Goal: Task Accomplishment & Management: Manage account settings

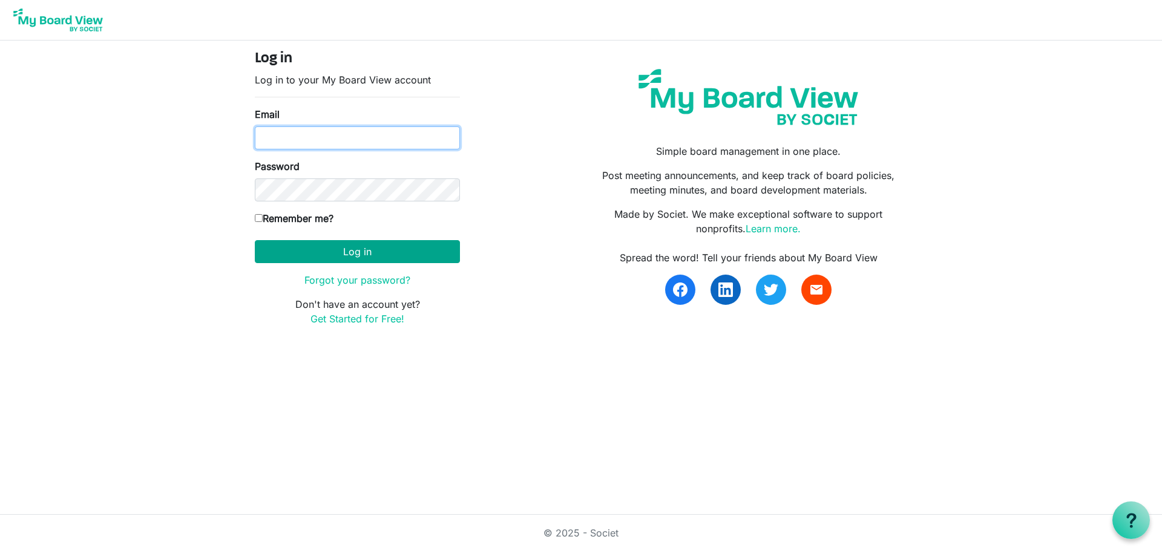
type input "mcohn@artcenternj.org"
click at [364, 255] on button "Log in" at bounding box center [357, 251] width 205 height 23
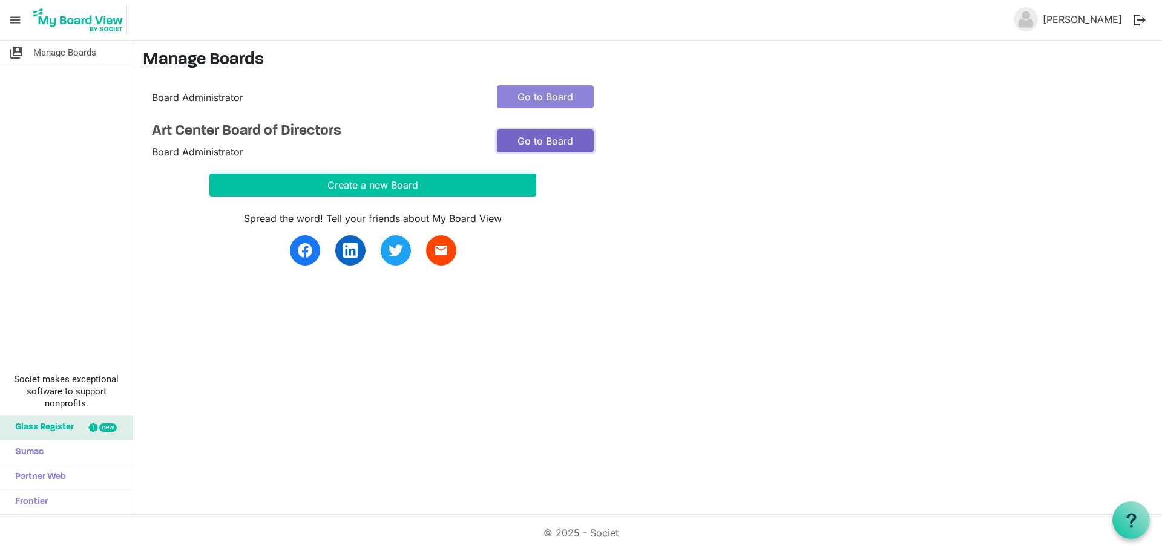
click at [530, 144] on link "Go to Board" at bounding box center [545, 141] width 97 height 23
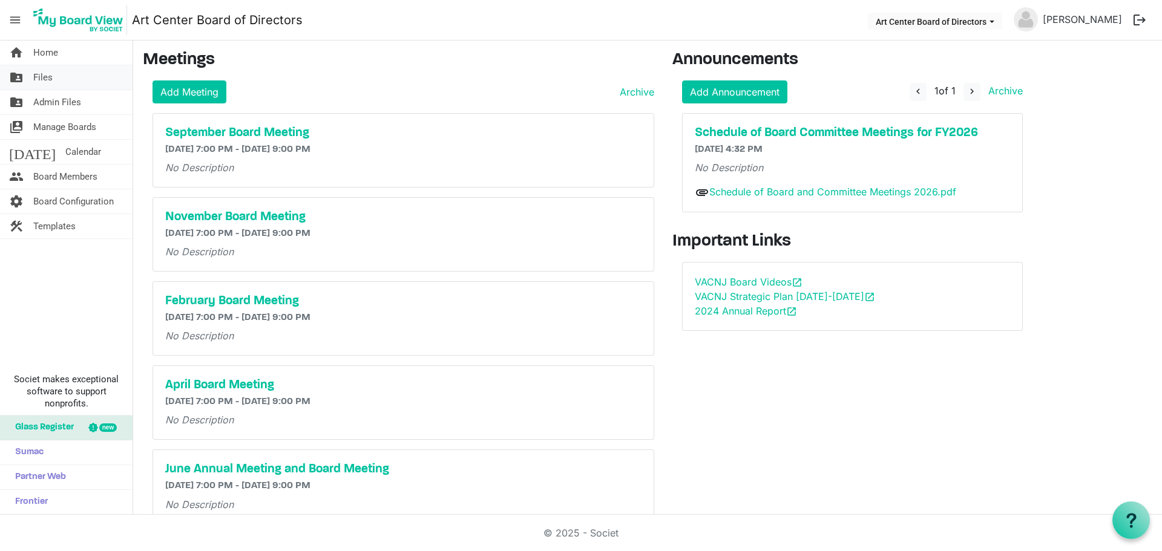
click at [51, 81] on span "Files" at bounding box center [42, 77] width 19 height 24
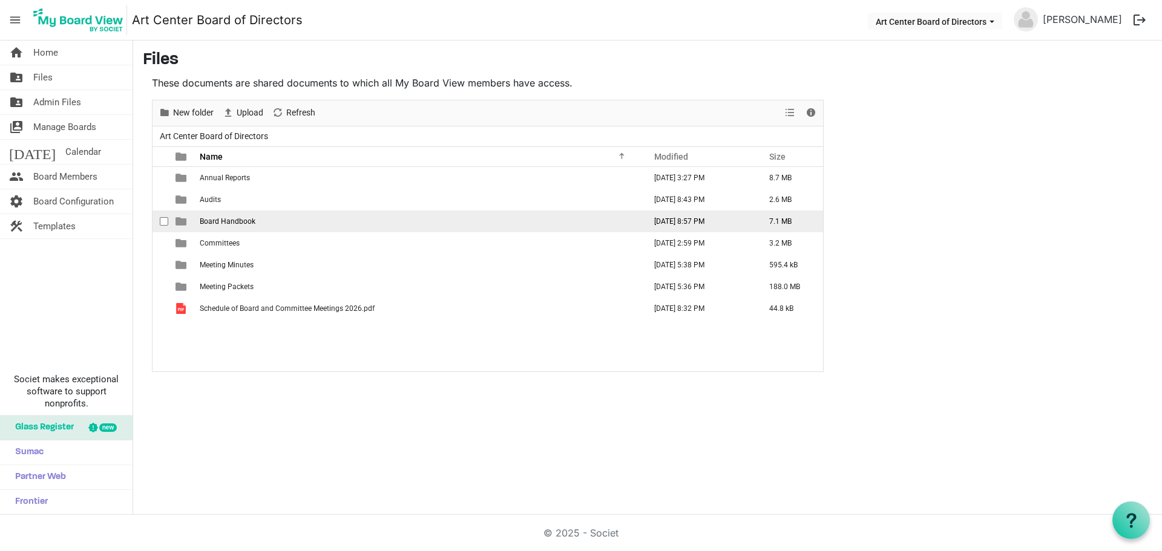
click at [224, 223] on span "Board Handbook" at bounding box center [228, 221] width 56 height 8
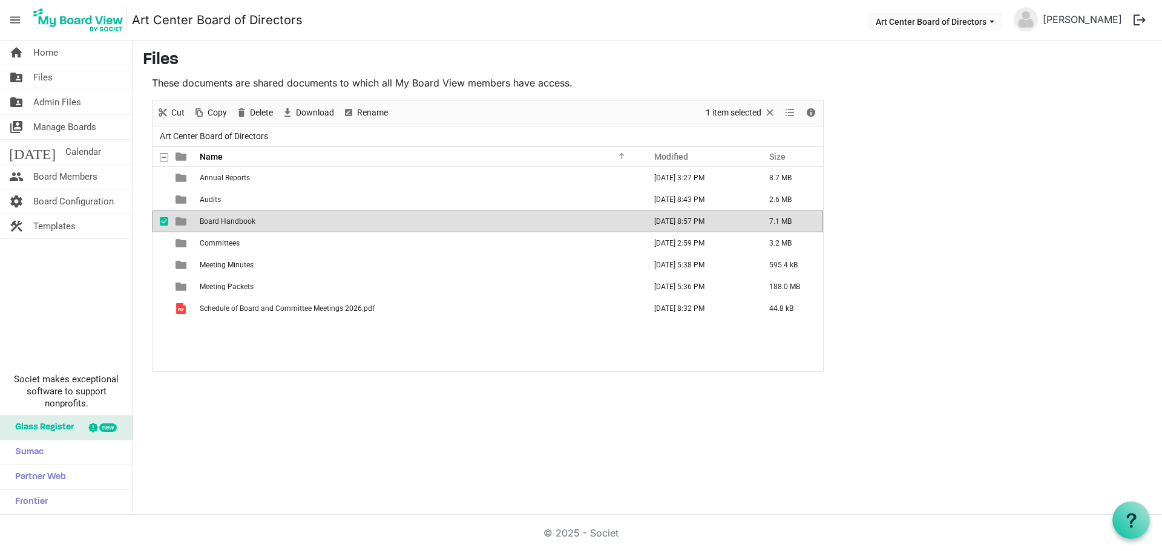
click at [224, 223] on span "Board Handbook" at bounding box center [228, 221] width 56 height 8
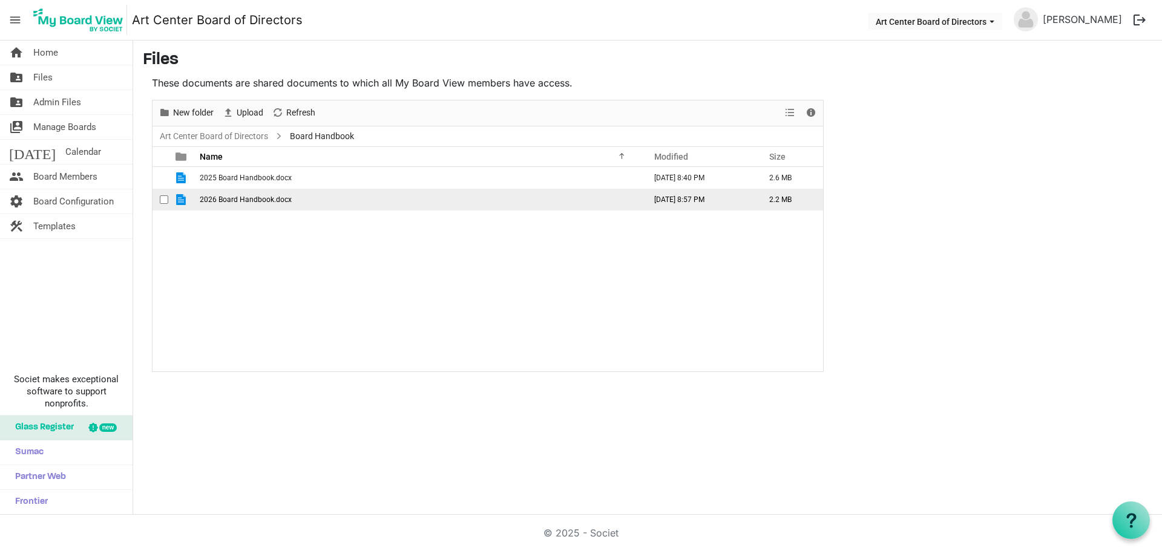
click at [224, 200] on span "2026 Board Handbook.docx" at bounding box center [246, 200] width 92 height 8
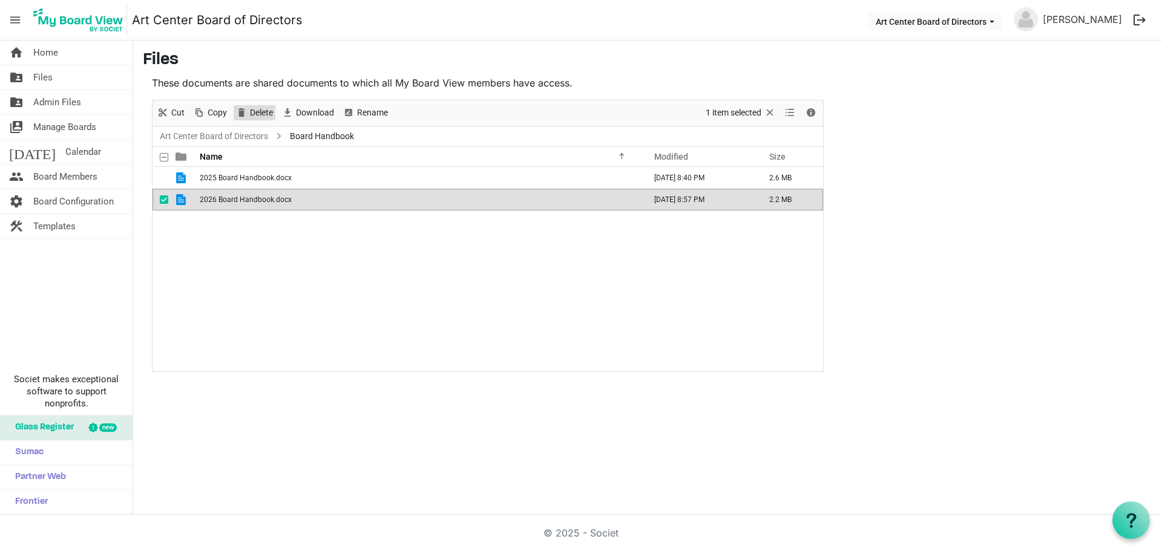
click at [261, 116] on span "Delete" at bounding box center [261, 112] width 25 height 15
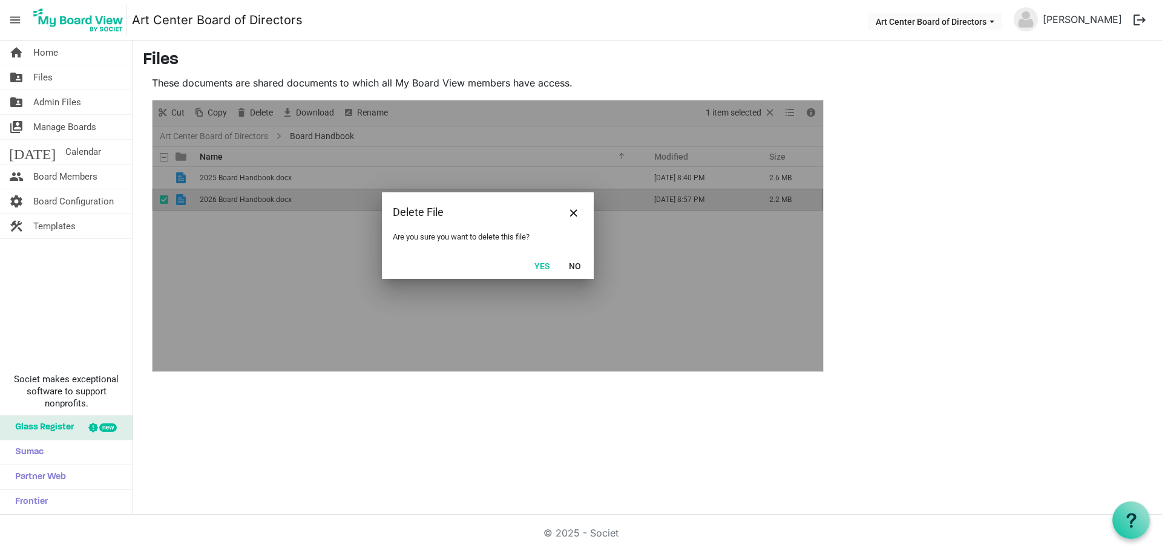
click at [536, 260] on button "Yes" at bounding box center [542, 265] width 31 height 17
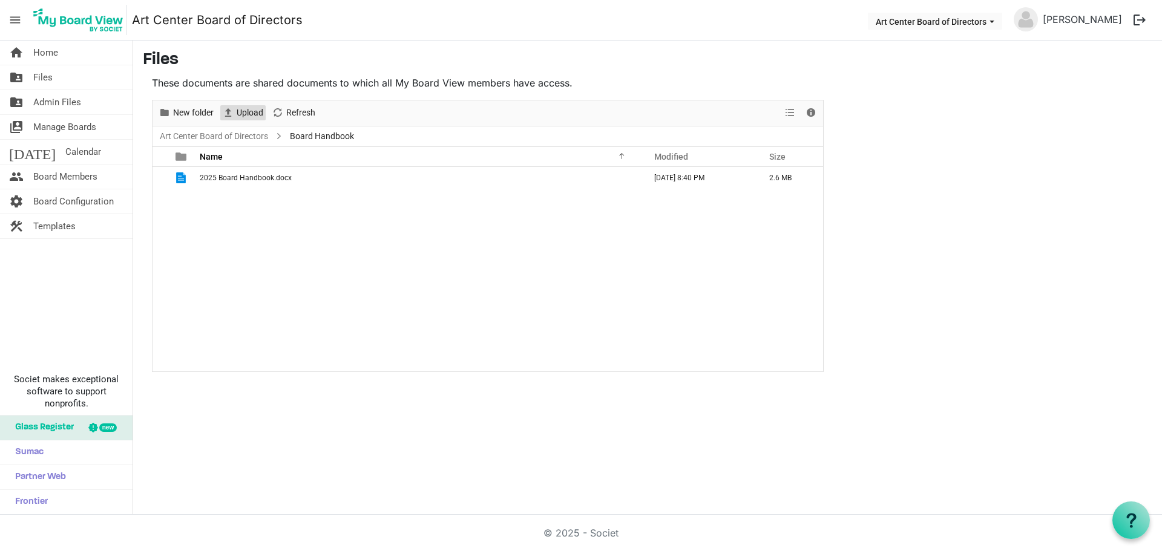
click at [254, 114] on span "Upload" at bounding box center [249, 112] width 29 height 15
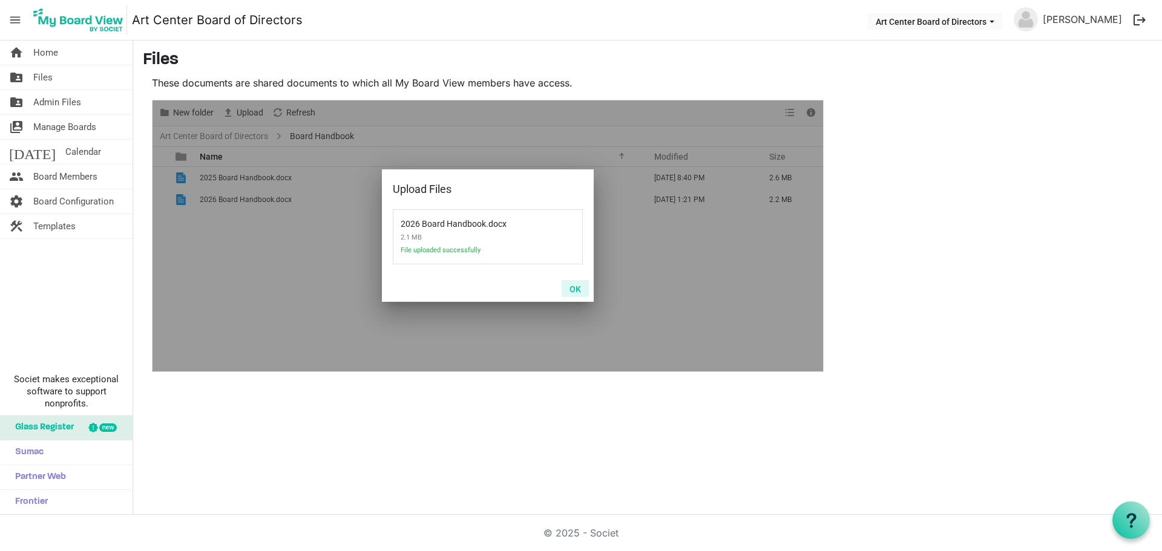
click at [579, 289] on button "OK" at bounding box center [575, 288] width 27 height 17
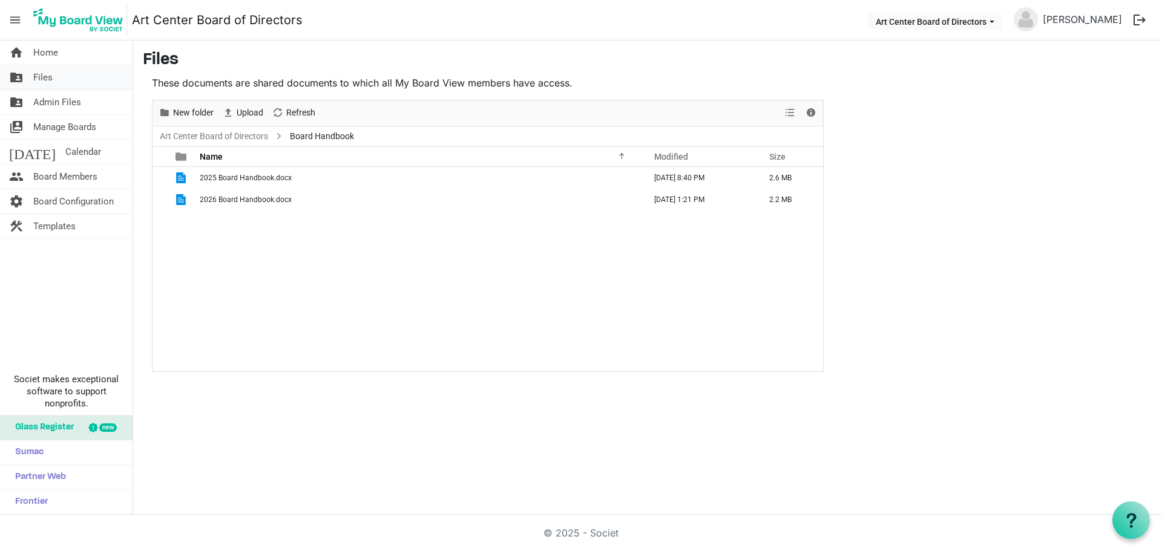
click at [47, 75] on span "Files" at bounding box center [42, 77] width 19 height 24
